Goal: Information Seeking & Learning: Learn about a topic

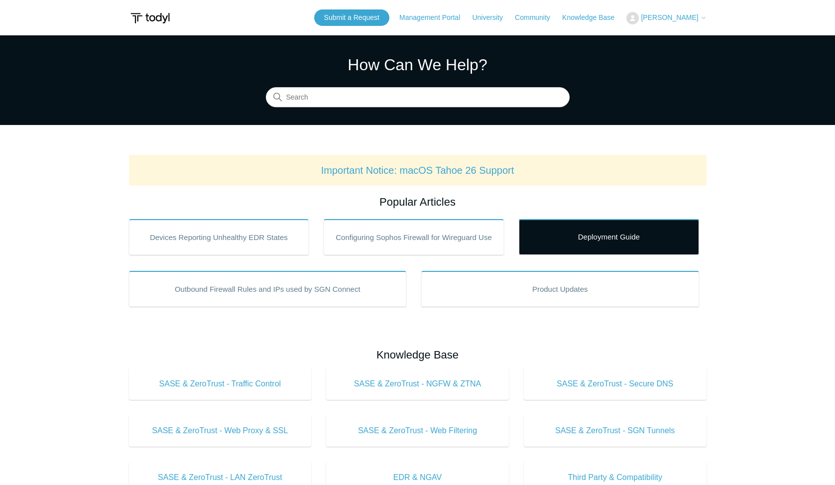
click at [567, 240] on link "Deployment Guide" at bounding box center [609, 237] width 180 height 36
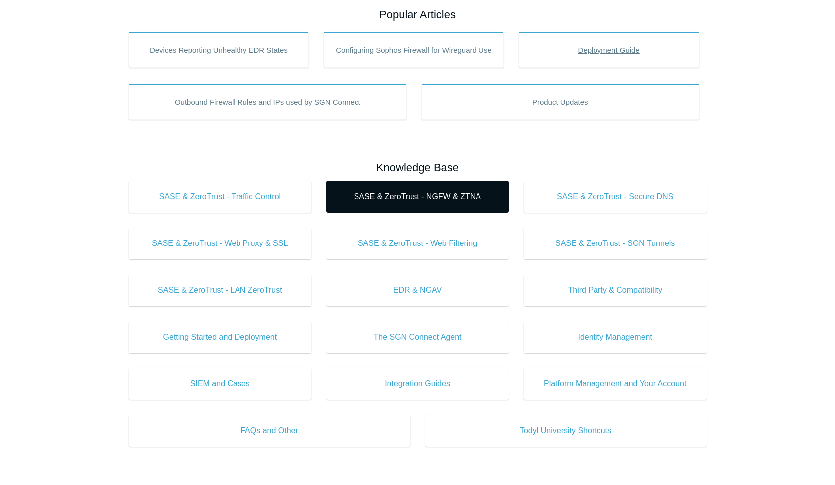
scroll to position [249, 0]
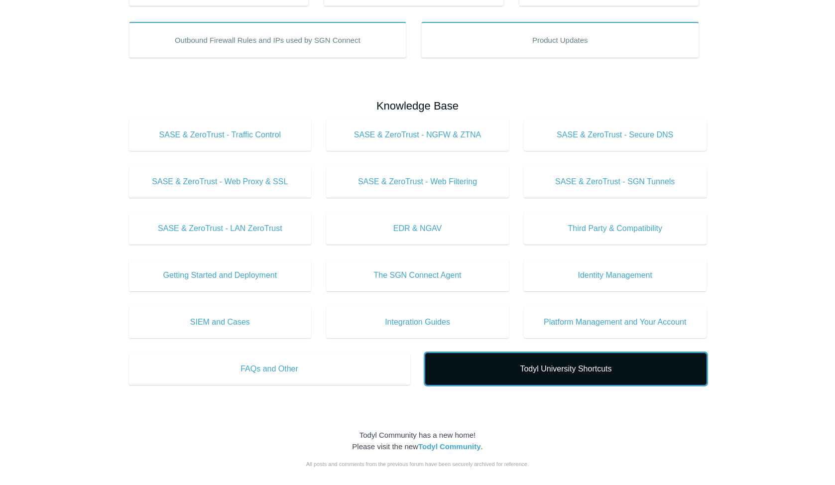
click at [520, 361] on link "Todyl University Shortcuts" at bounding box center [565, 369] width 281 height 32
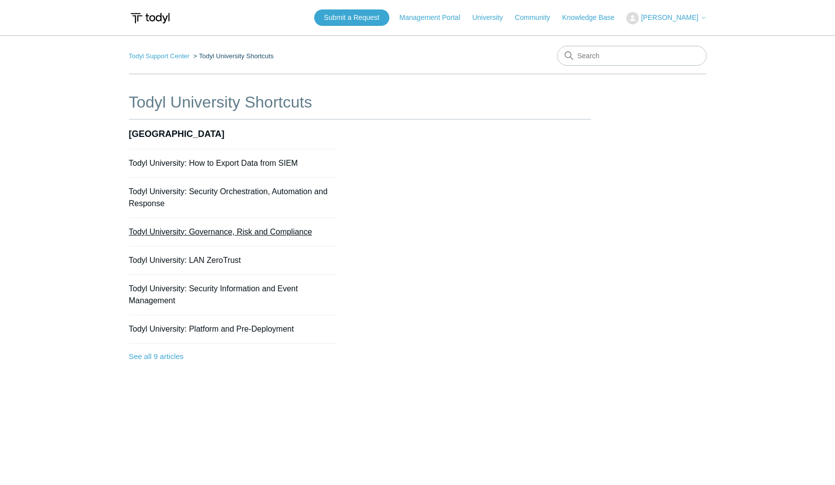
click at [228, 233] on link "Todyl University: Governance, Risk and Compliance" at bounding box center [220, 232] width 183 height 8
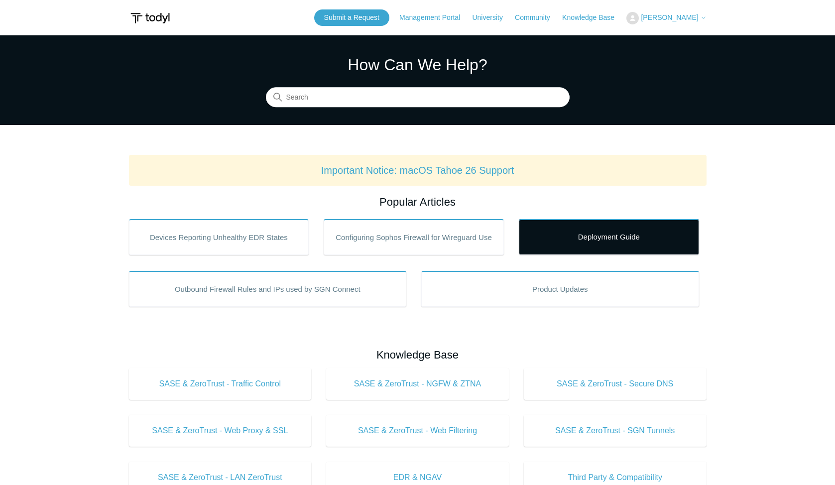
click at [552, 240] on link "Deployment Guide" at bounding box center [609, 237] width 180 height 36
